Goal: Information Seeking & Learning: Find specific fact

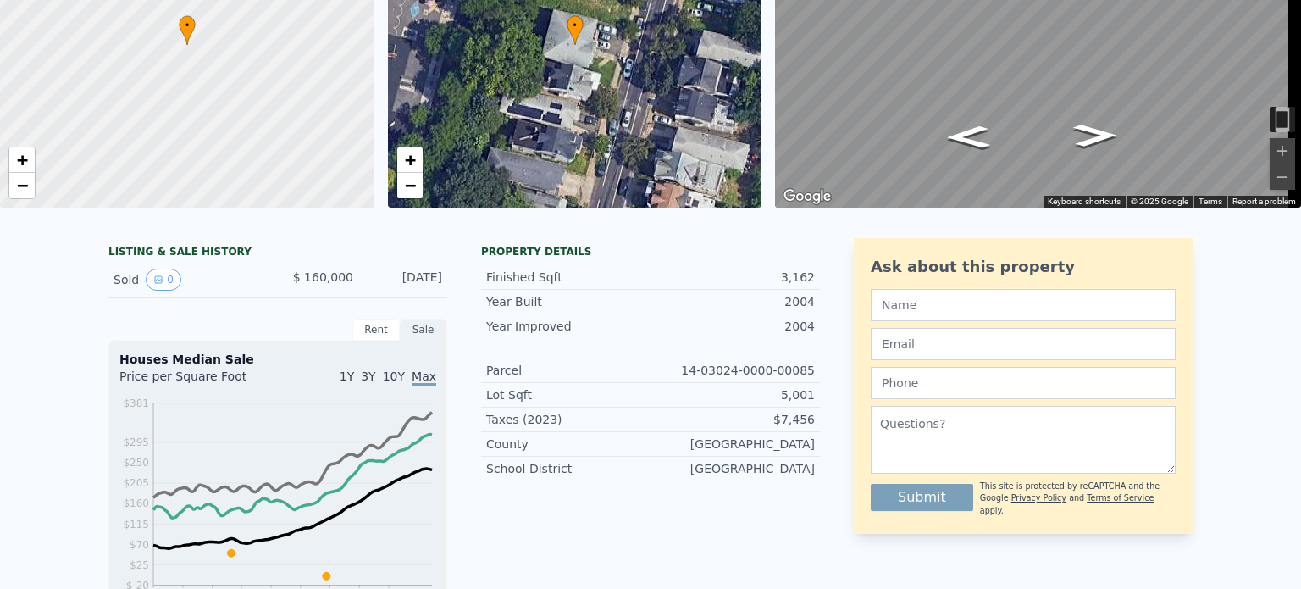
scroll to position [6, 0]
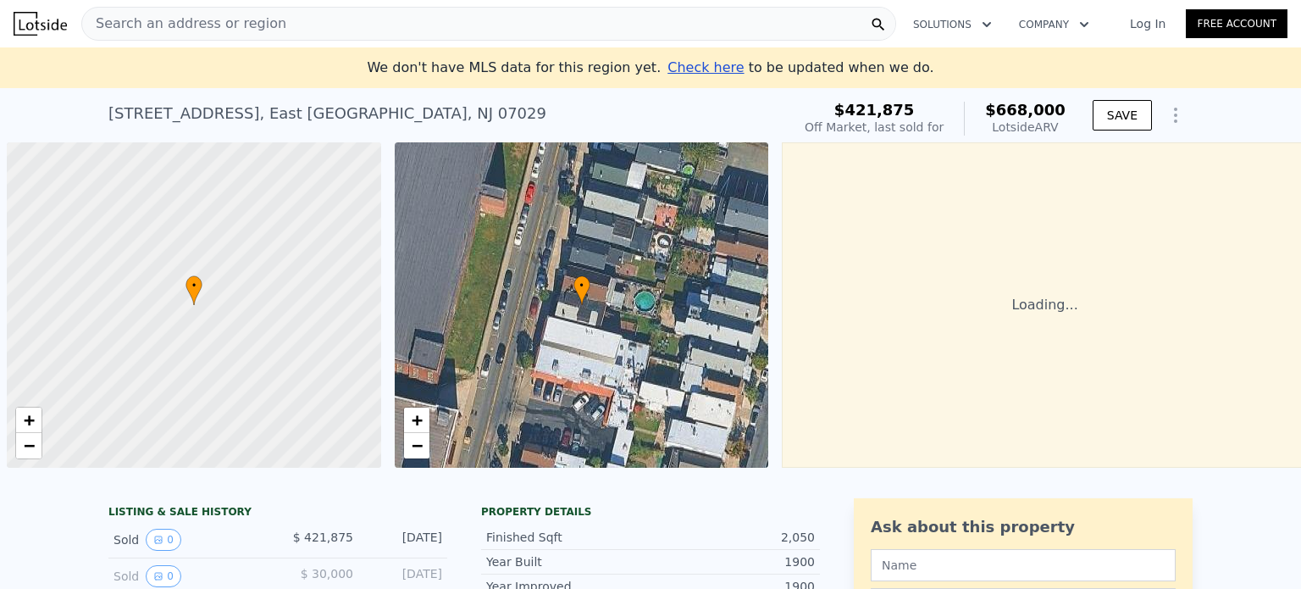
scroll to position [0, 7]
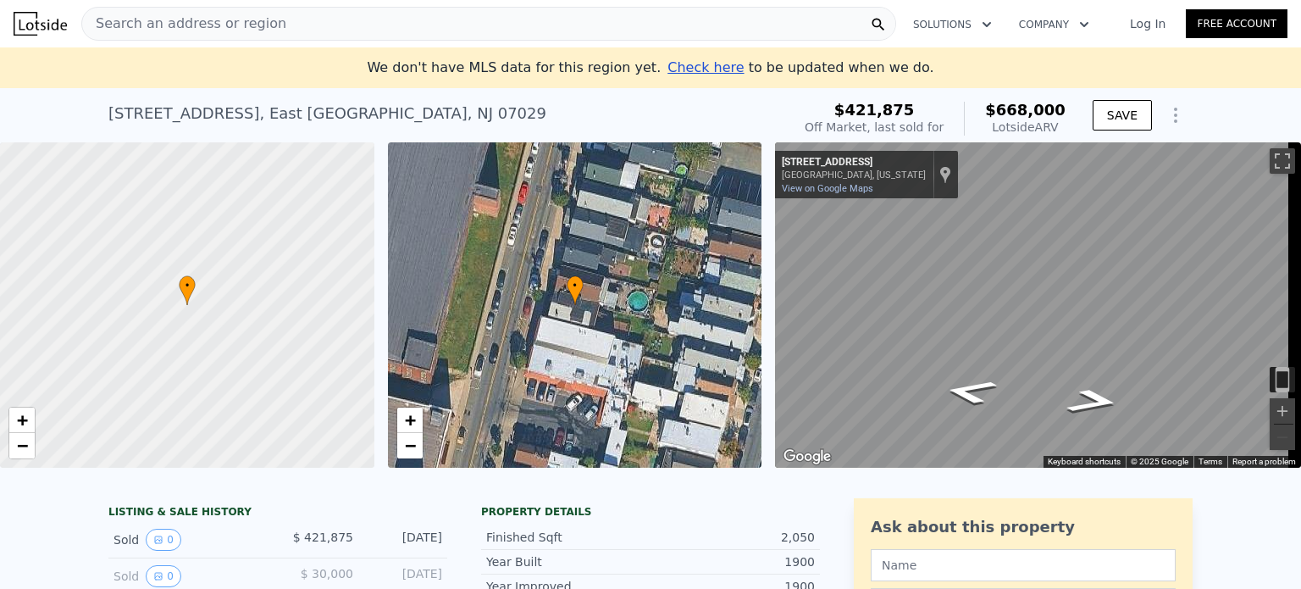
click at [390, 102] on div "[STREET_ADDRESS] Sold [DATE] for $421,875 (~ARV $668k )" at bounding box center [446, 118] width 676 height 47
click at [370, 111] on div "230 Grant Ave , East Newark , NJ 07029 Sold Aug 2024 for $421,875 (~ARV $668k )" at bounding box center [446, 118] width 676 height 47
click at [363, 113] on div "230 Grant Ave , East Newark , NJ 07029" at bounding box center [327, 114] width 438 height 24
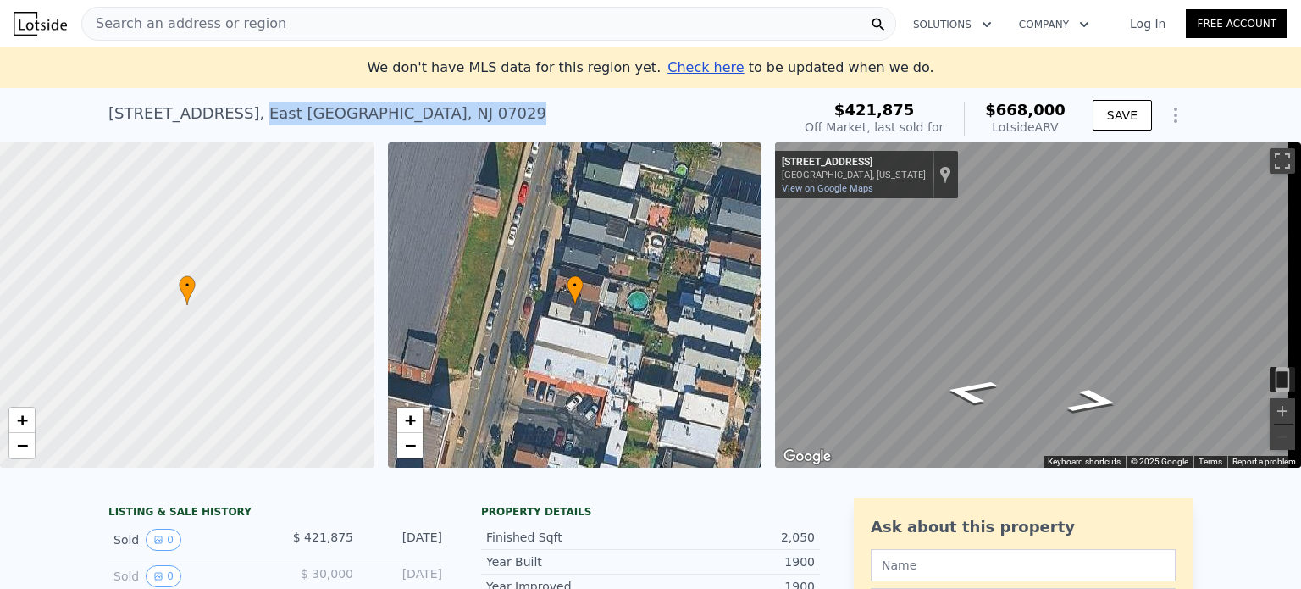
drag, startPoint x: 368, startPoint y: 114, endPoint x: 207, endPoint y: 97, distance: 162.6
click at [207, 97] on div "230 Grant Ave , East Newark , NJ 07029 Sold Aug 2024 for $421,875 (~ARV $668k )" at bounding box center [446, 118] width 676 height 47
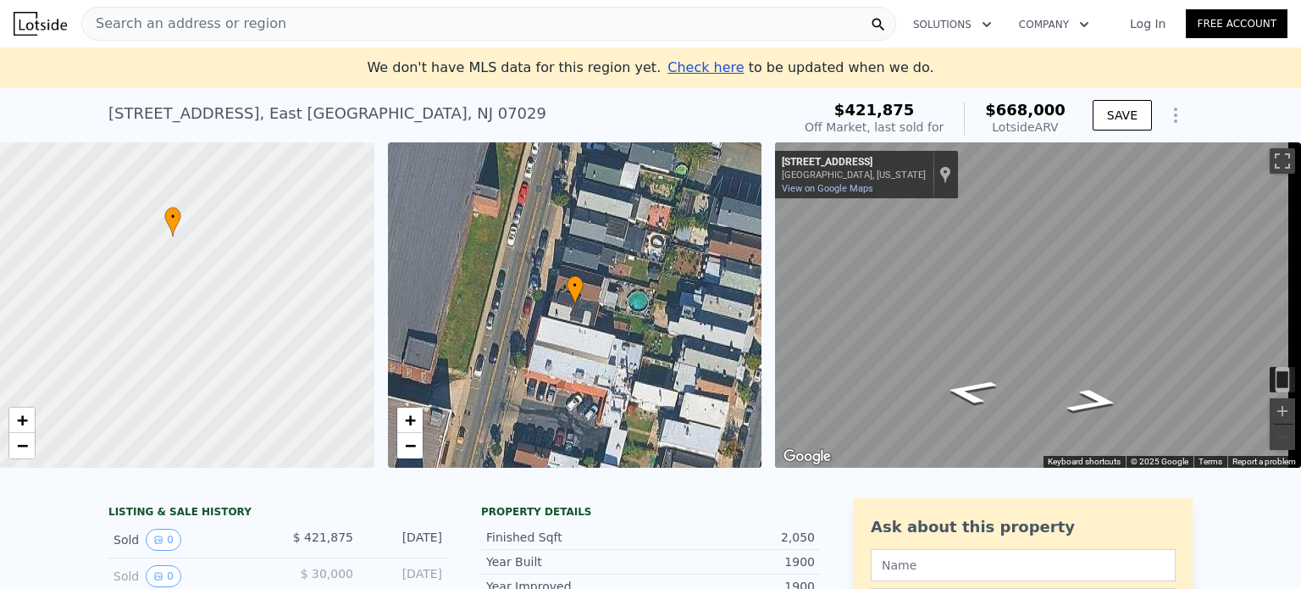
click at [192, 14] on span "Search an address or region" at bounding box center [184, 24] width 204 height 20
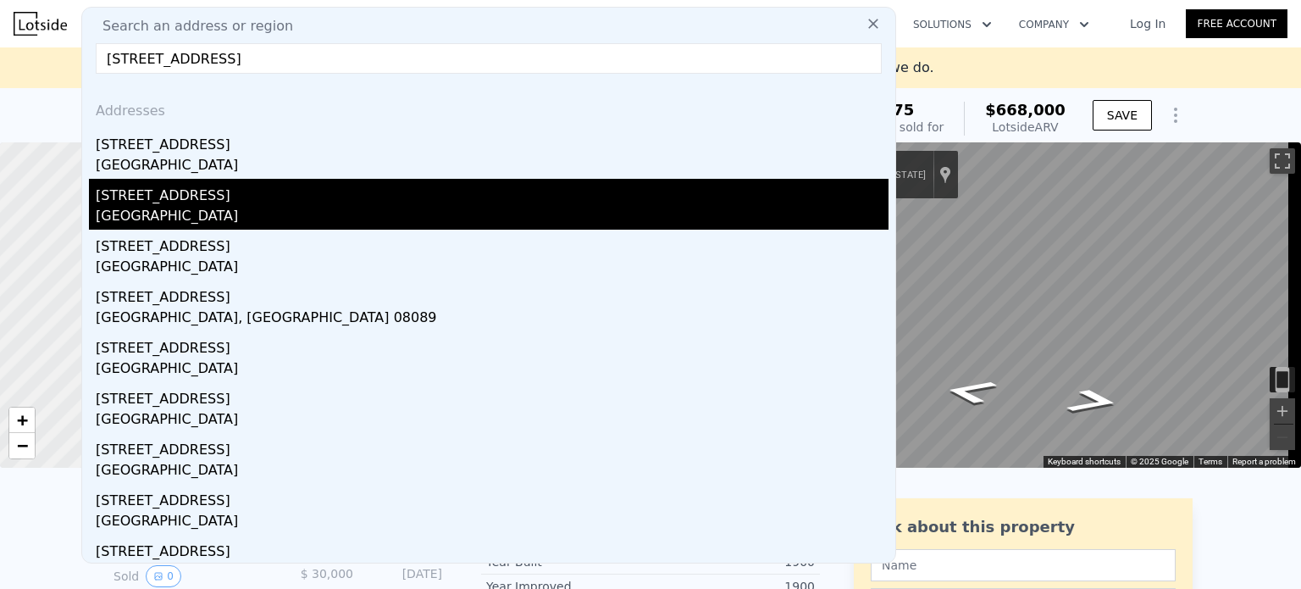
type input "230 Grant Ave, Piscataway NJ"
click at [162, 211] on div "Middlesex, NJ 08846" at bounding box center [492, 218] width 793 height 24
